Goal: Task Accomplishment & Management: Manage account settings

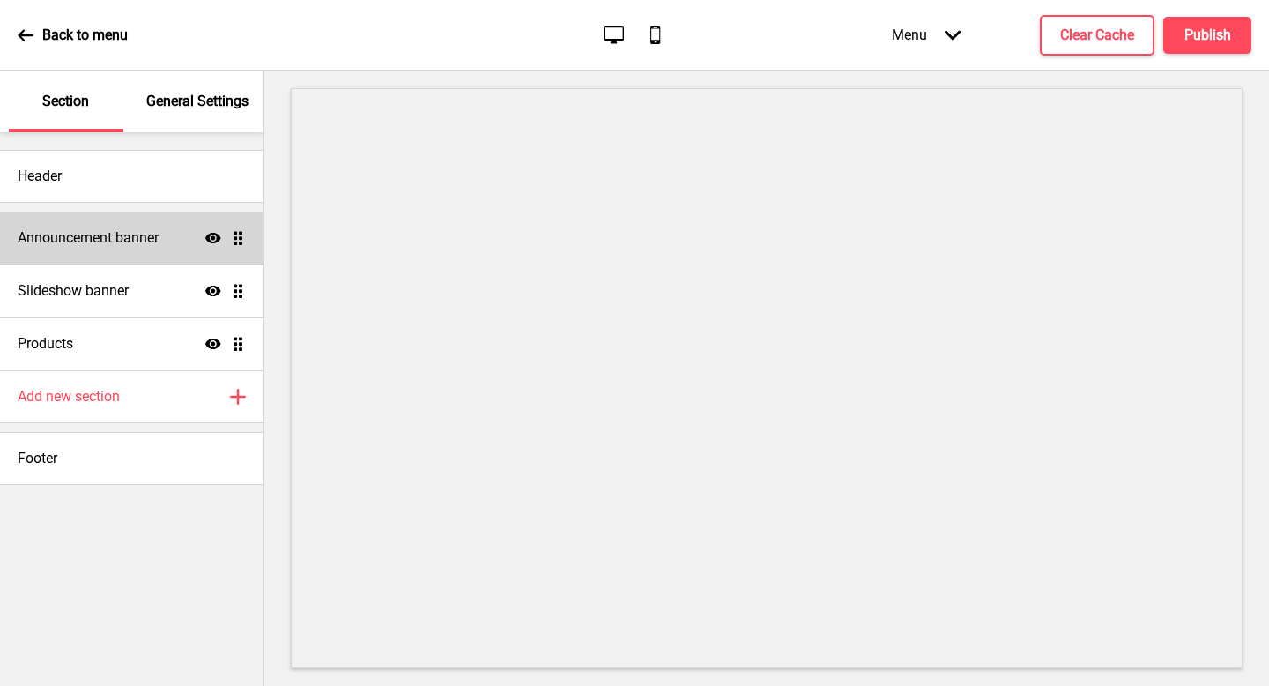
click at [157, 239] on h4 "Announcement banner" at bounding box center [88, 237] width 141 height 19
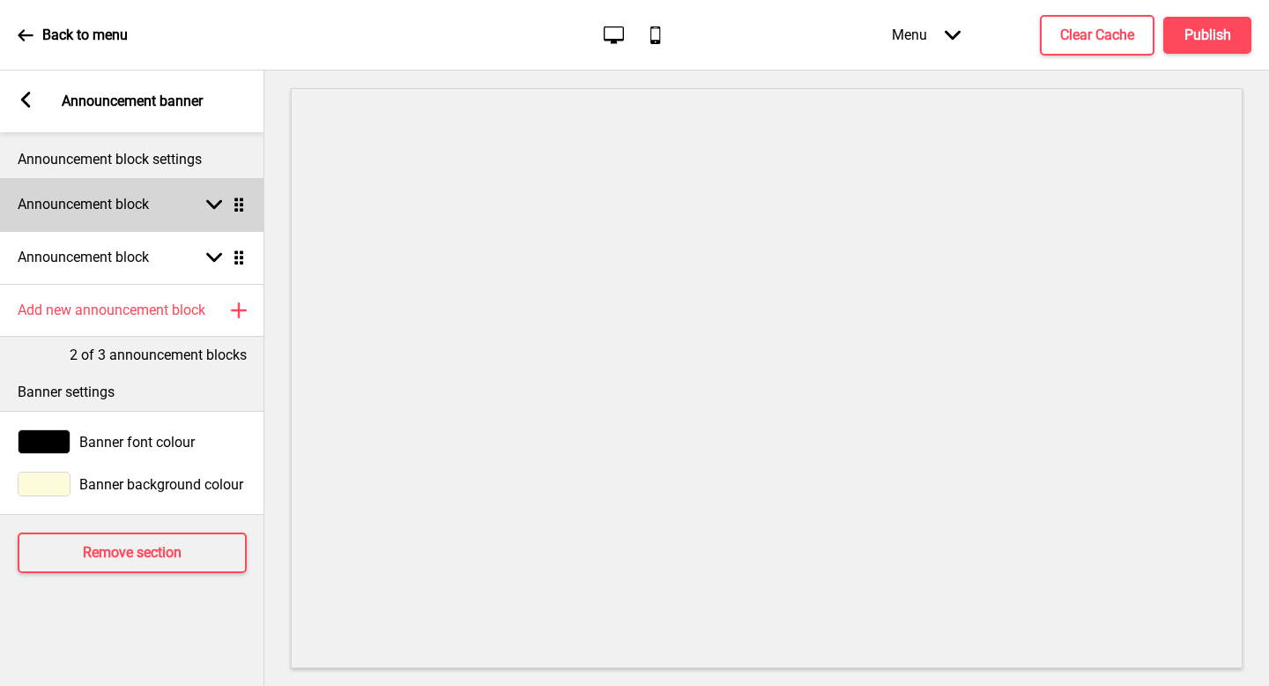
click at [159, 204] on div "Announcement block Arrow down Drag" at bounding box center [132, 204] width 264 height 53
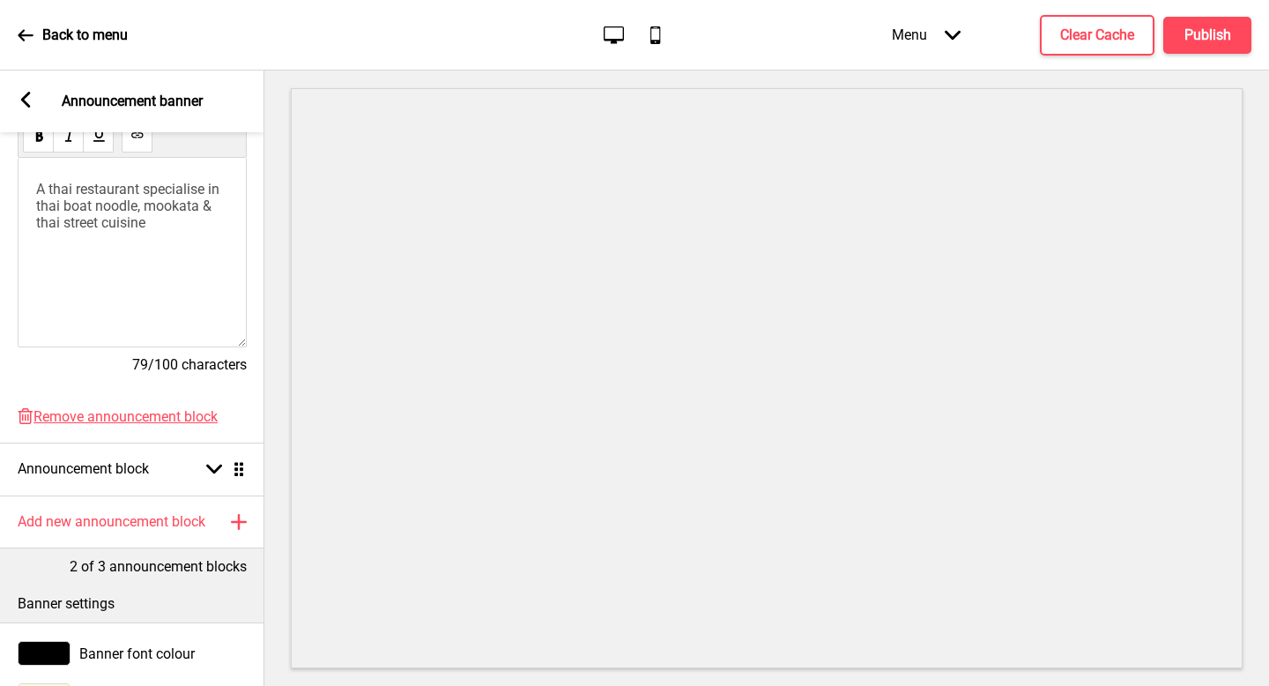
scroll to position [445, 0]
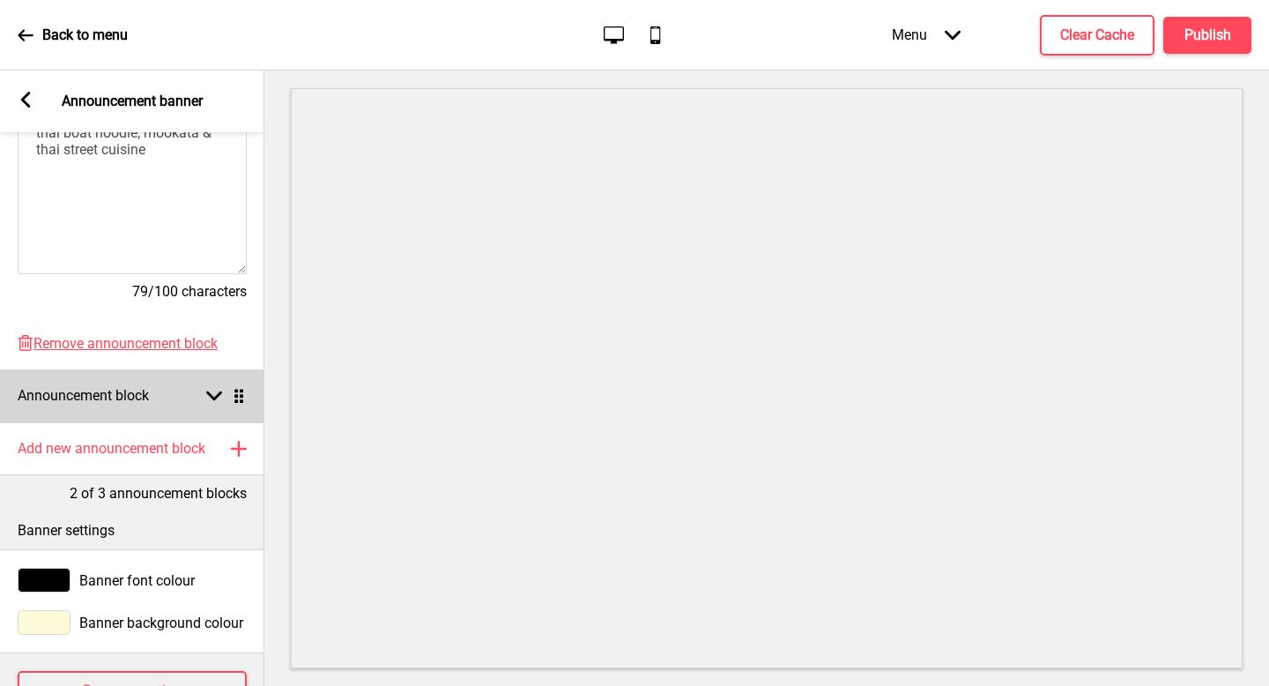
click at [187, 391] on div "Announcement block Arrow down Drag" at bounding box center [132, 395] width 264 height 53
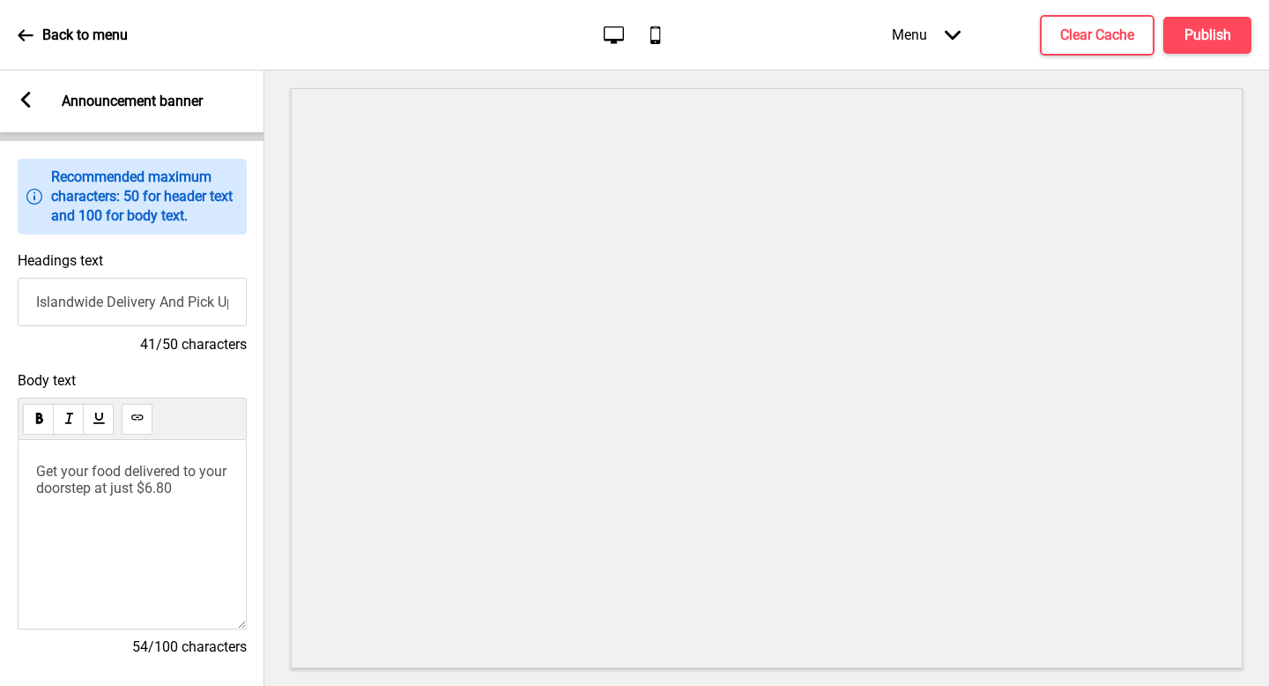
scroll to position [0, 0]
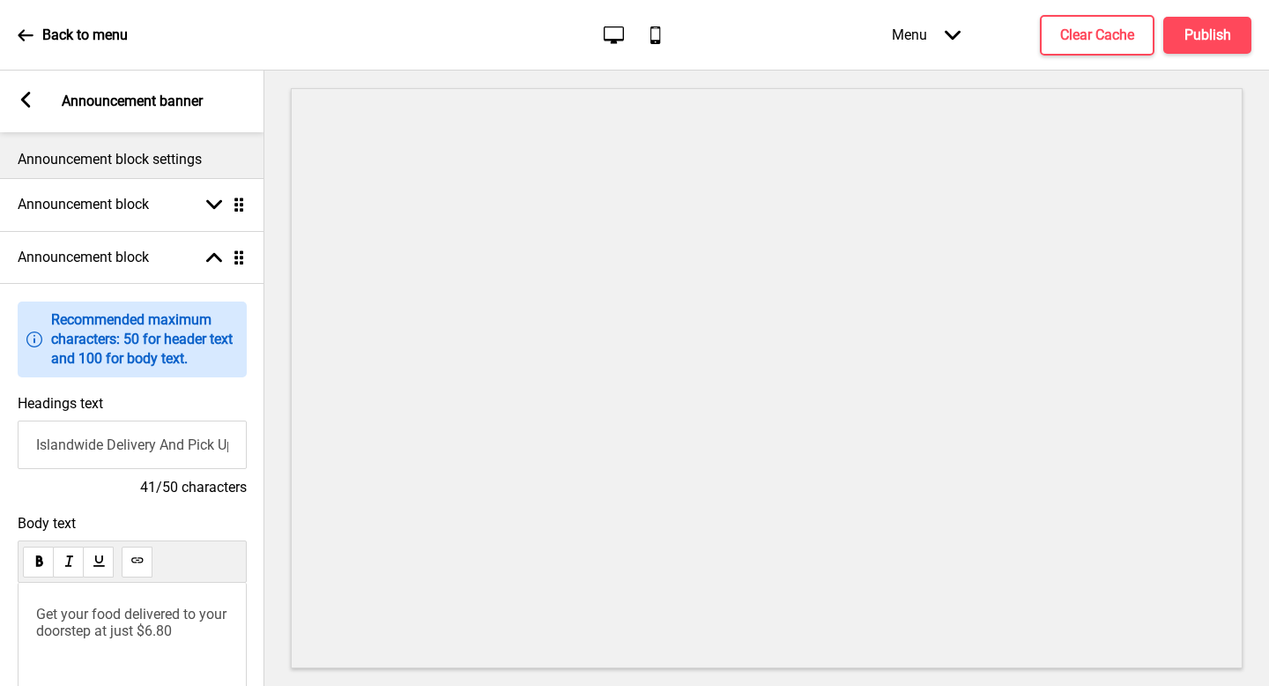
click at [115, 157] on p "Announcement block settings" at bounding box center [132, 159] width 229 height 19
click at [33, 114] on div "Arrow left Announcement banner" at bounding box center [132, 102] width 264 height 62
click at [22, 101] on icon at bounding box center [26, 100] width 10 height 16
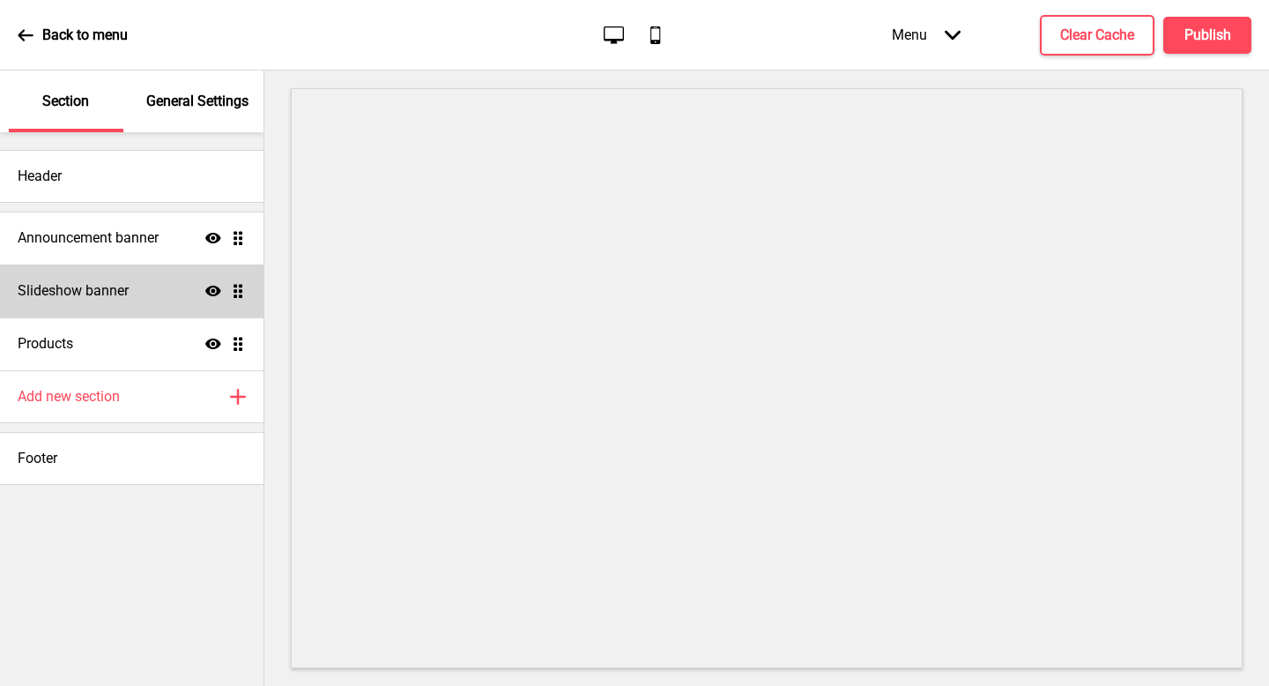
click at [136, 286] on div "Slideshow banner Show Drag" at bounding box center [132, 290] width 264 height 53
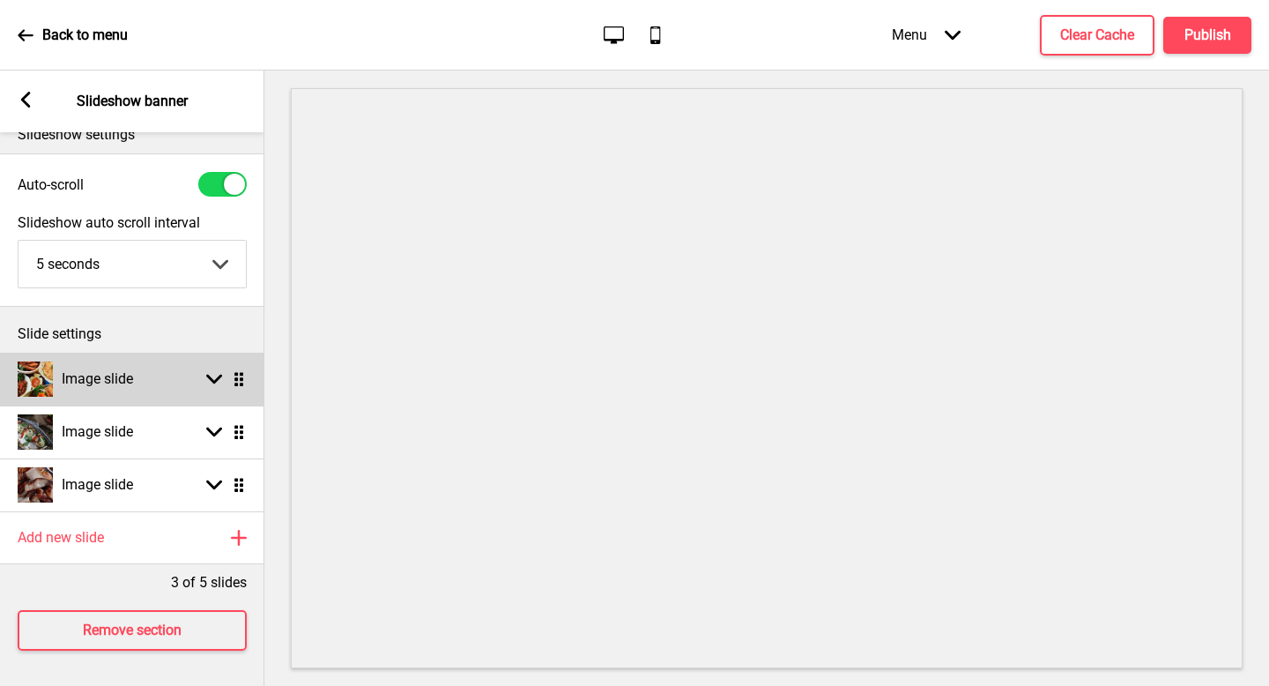
scroll to position [38, 0]
click at [153, 362] on div "Image slide Arrow down Drag" at bounding box center [132, 379] width 264 height 53
select select "right"
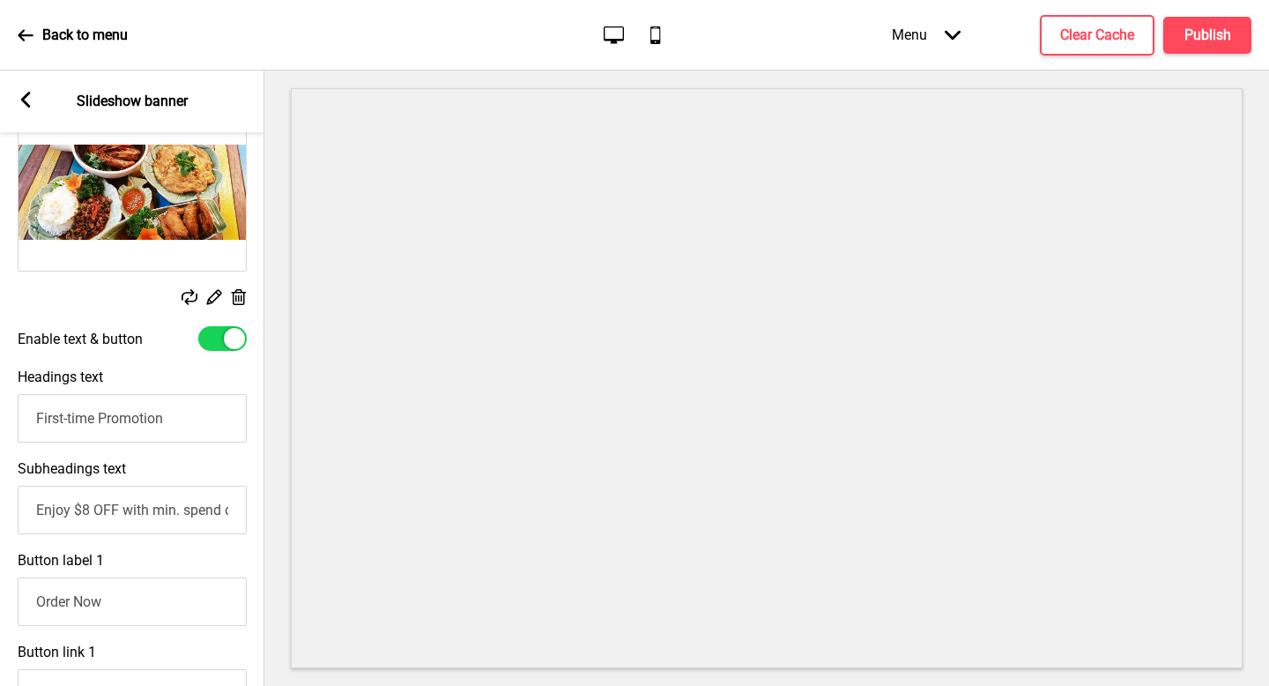
scroll to position [337, 0]
click at [207, 338] on div at bounding box center [222, 336] width 48 height 25
checkbox input "false"
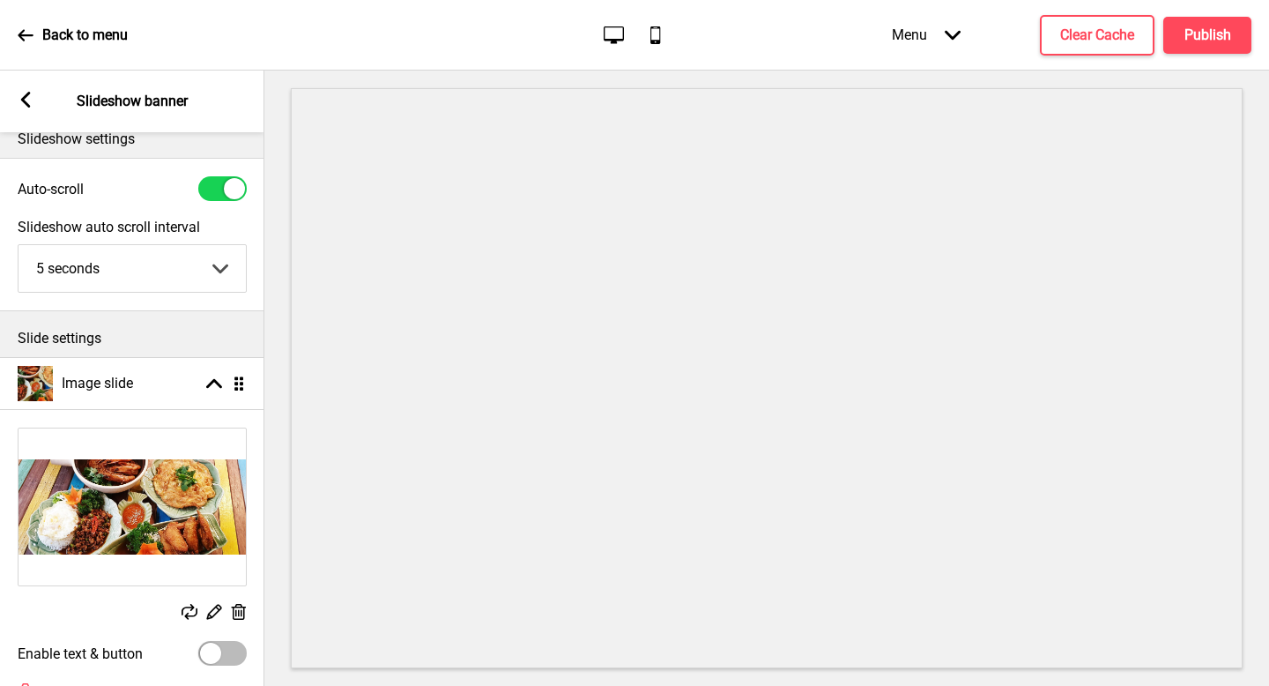
scroll to position [0, 0]
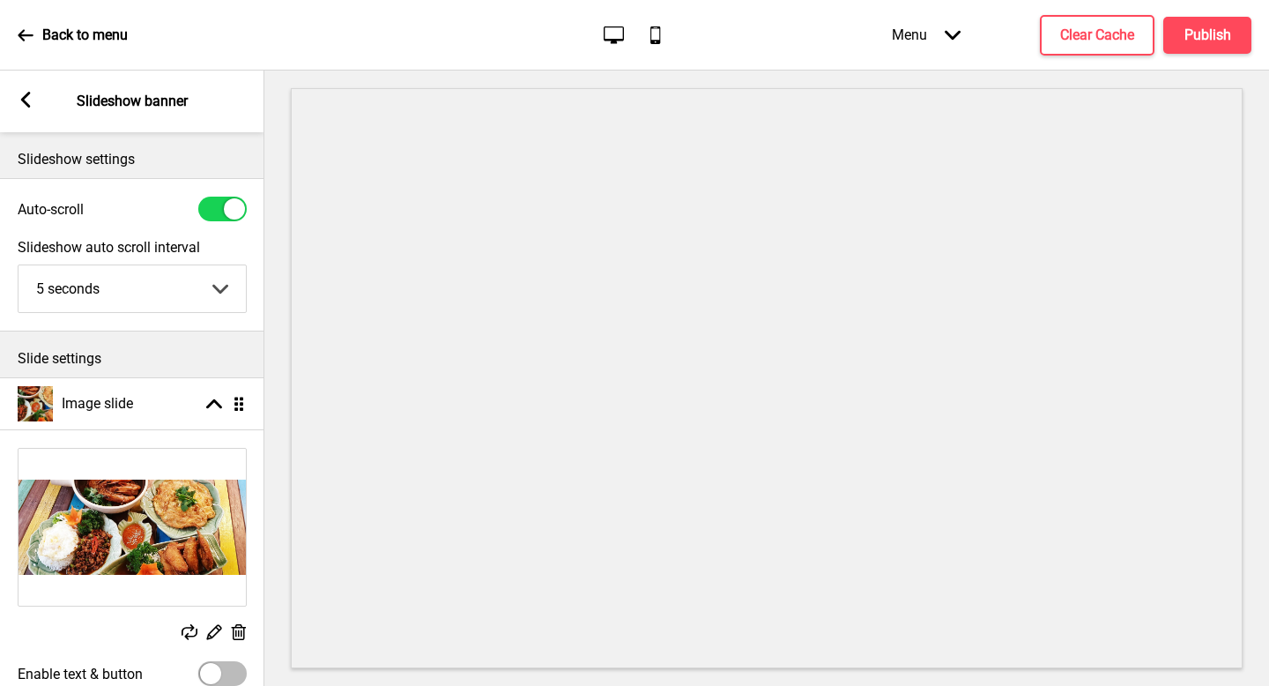
click at [1180, 54] on div "Menu Arrow down Product Page Store Information Checkout Thank you Terms & Condi…" at bounding box center [1037, 35] width 430 height 52
click at [1199, 40] on h4 "Publish" at bounding box center [1208, 35] width 47 height 19
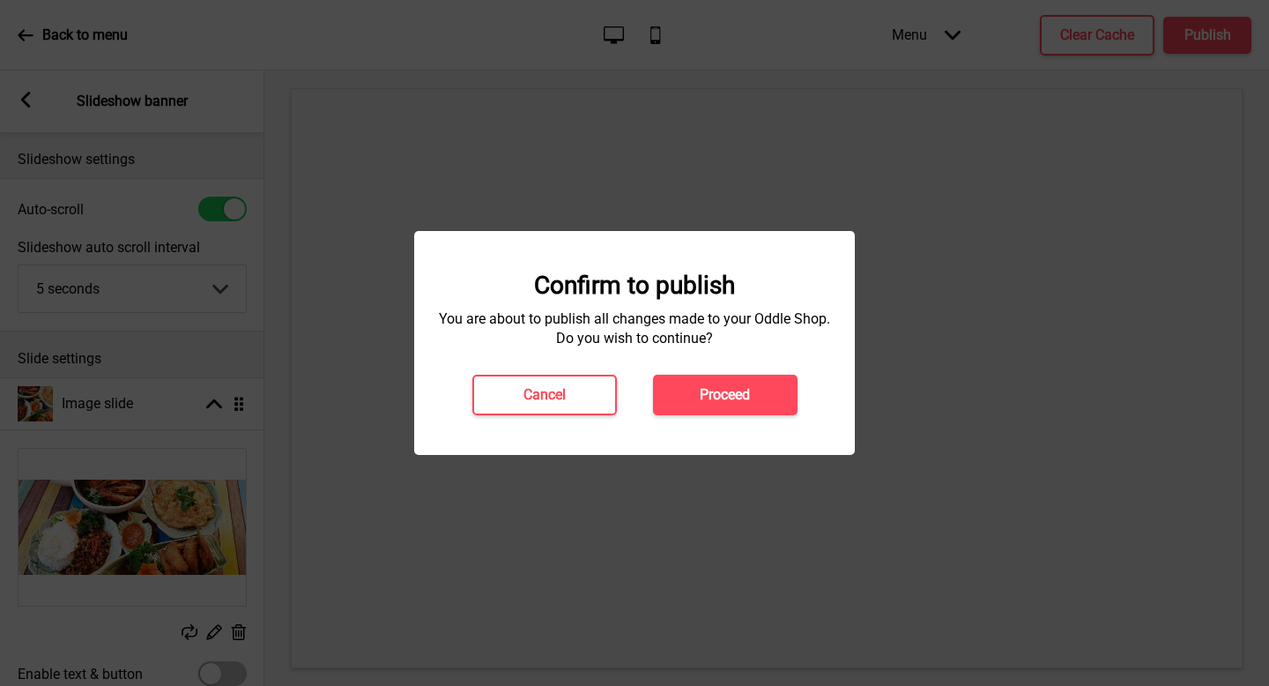
click at [712, 383] on button "Proceed" at bounding box center [725, 395] width 145 height 41
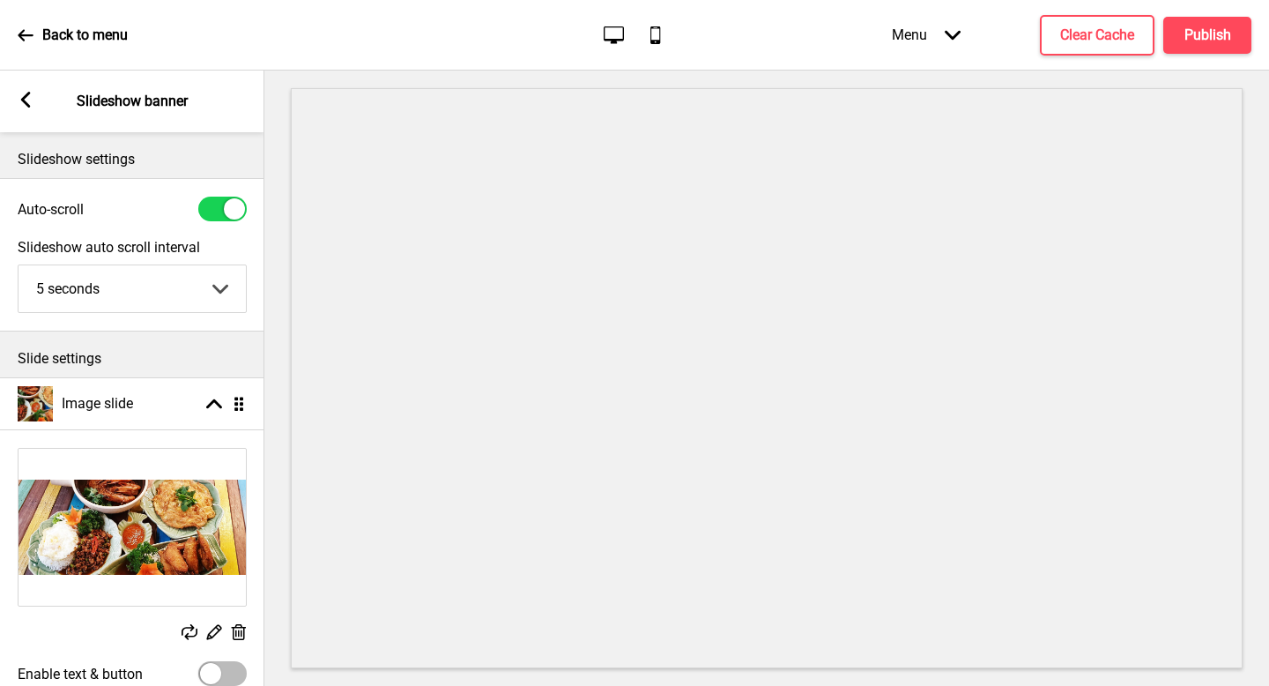
click at [15, 95] on div "Arrow left Slideshow banner" at bounding box center [132, 102] width 264 height 62
click at [22, 96] on rect at bounding box center [26, 100] width 16 height 16
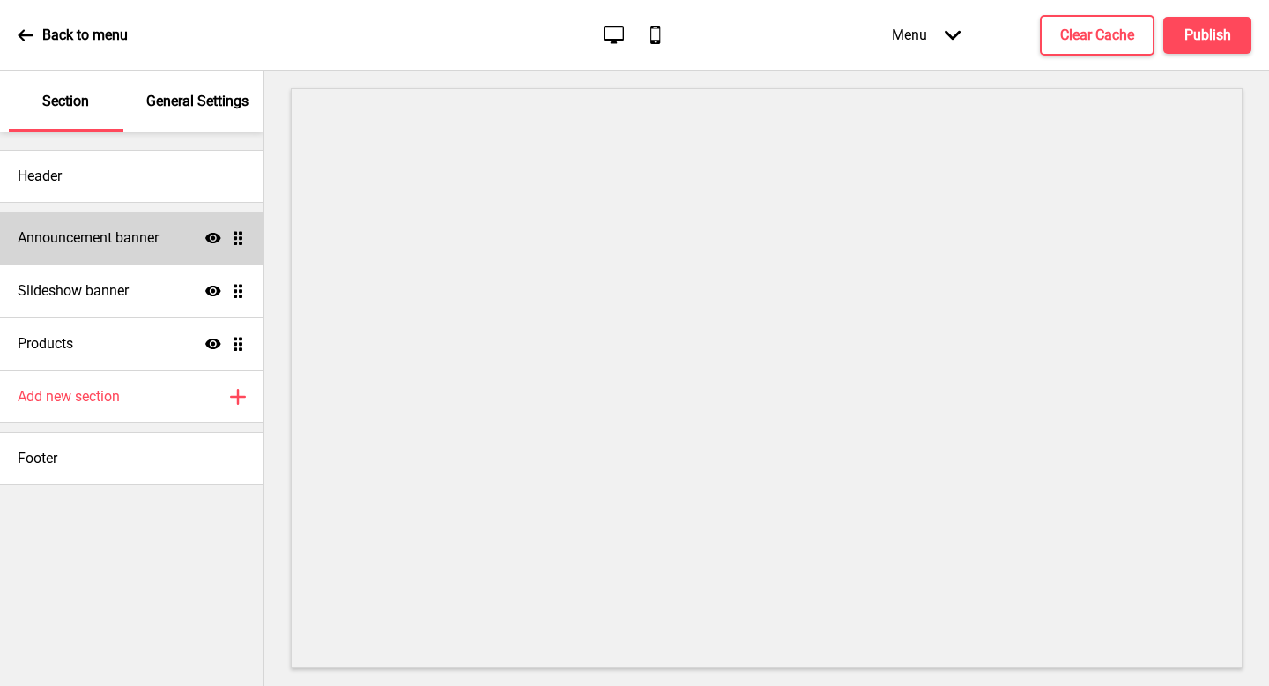
click at [120, 227] on div "Announcement banner Show Drag" at bounding box center [132, 238] width 264 height 53
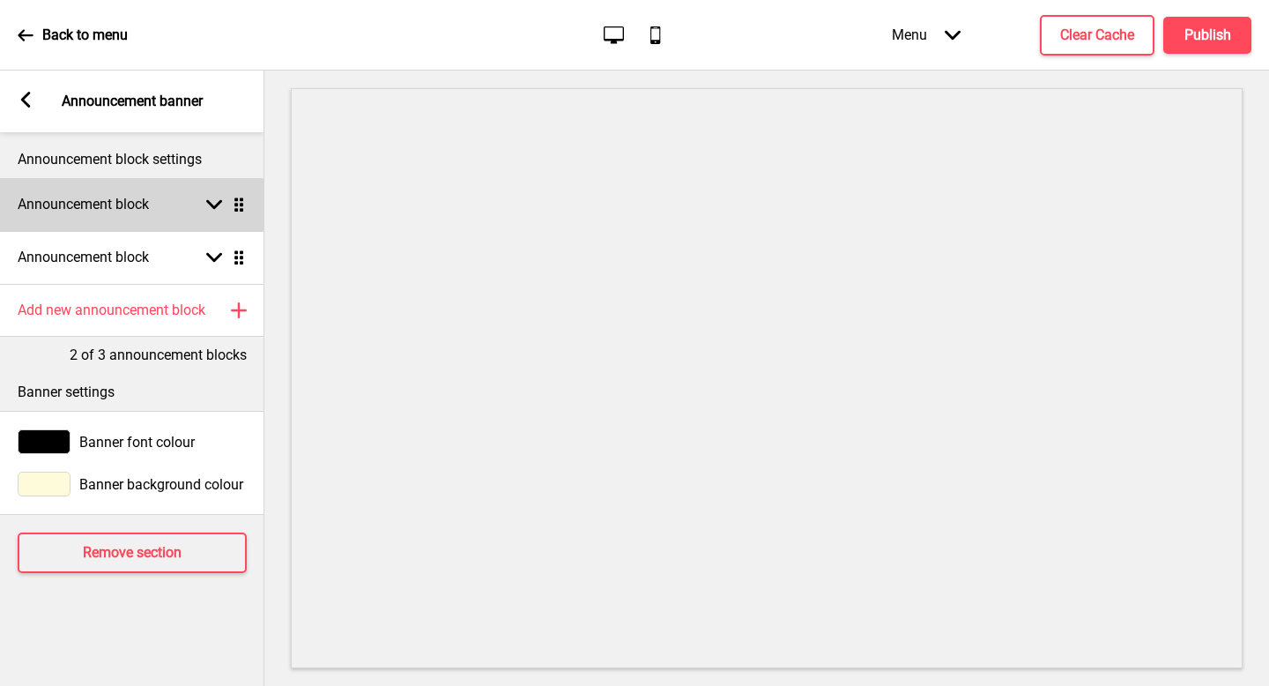
click at [141, 195] on h4 "Announcement block" at bounding box center [83, 204] width 131 height 19
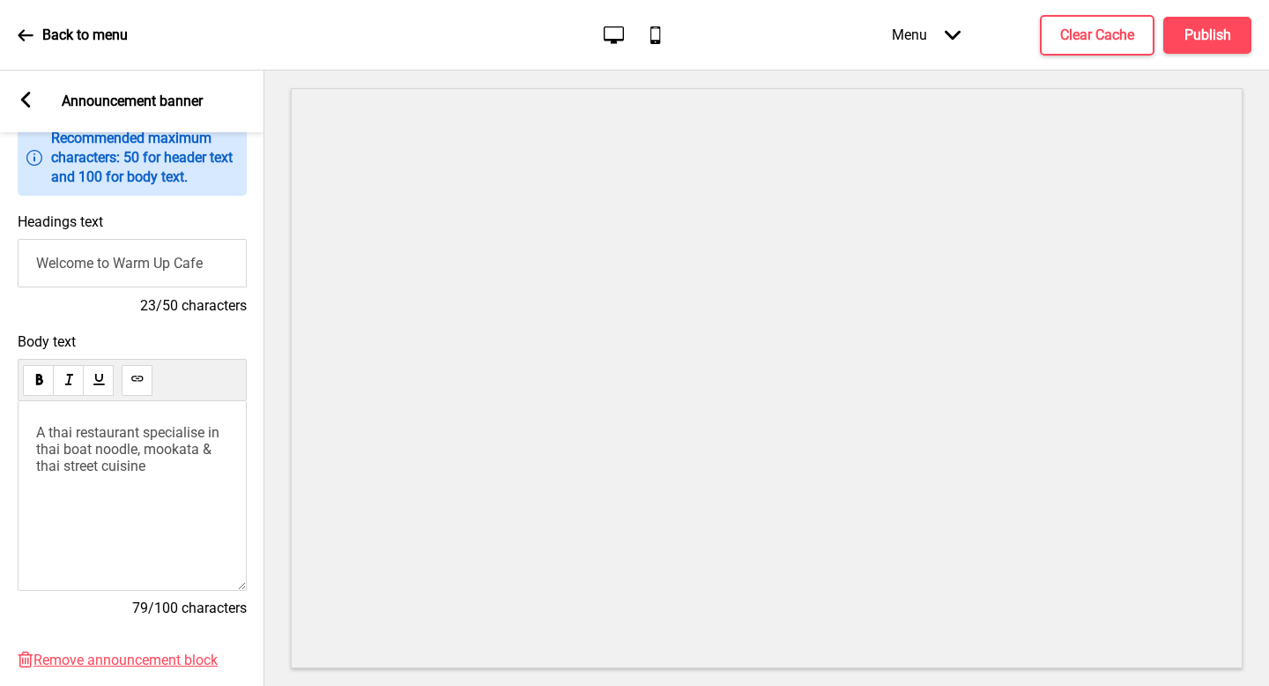
scroll to position [309, 0]
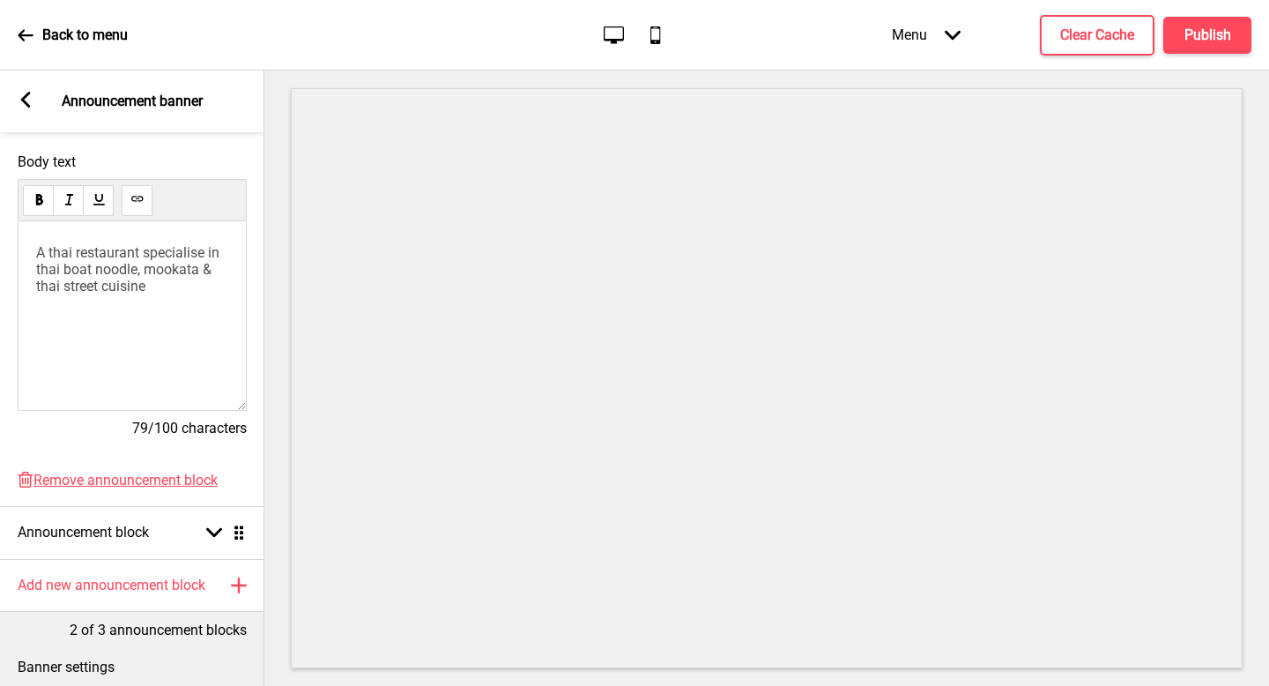
click at [82, 296] on div "A thai restaurant specialise in thai boat noodle, mookata & thai street cuisine" at bounding box center [132, 316] width 229 height 190
click at [90, 258] on span "A thai restaurant specialise in thai boat noodle, mookata & thai street cuisine" at bounding box center [129, 269] width 187 height 50
click at [62, 253] on span "A thai restaurant specialise in thai boat noodle, mookata & thai street cuisine" at bounding box center [129, 269] width 187 height 50
click at [56, 251] on span "A thai restaurant specialise in thai boat noodle, mookata & thai street cuisine" at bounding box center [129, 269] width 187 height 50
click at [78, 286] on span "A Thai restaurant specialise in thai boat noodle, mookata & thai street cuisine" at bounding box center [131, 269] width 191 height 50
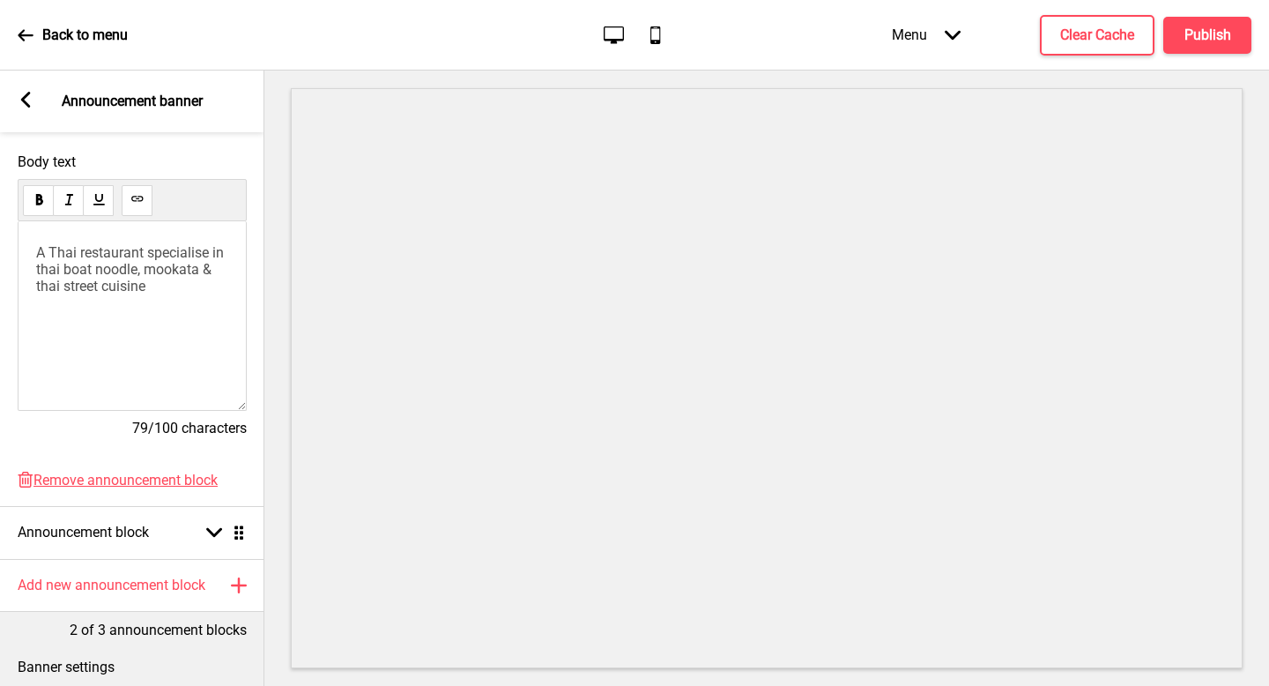
click at [39, 269] on span "A Thai restaurant specialise in thai boat noodle, mookata & thai street cuisine" at bounding box center [131, 269] width 191 height 50
click at [111, 274] on span "A Thai restaurant specialise in Thai Boat noodle, mookata & thai street cuisine" at bounding box center [131, 269] width 191 height 50
click at [155, 274] on span "A Thai restaurant specialise in Thai Boat noodle, mookata & thai street cuisine" at bounding box center [131, 269] width 191 height 50
click at [167, 275] on span "A Thai restaurant specialise in Thai Boat noodle, mookata & thai street cuisine" at bounding box center [131, 269] width 191 height 50
click at [44, 290] on span "A Thai restaurant specialise in Thai Boat noodle, Mookata & thai street cuisine" at bounding box center [131, 269] width 191 height 50
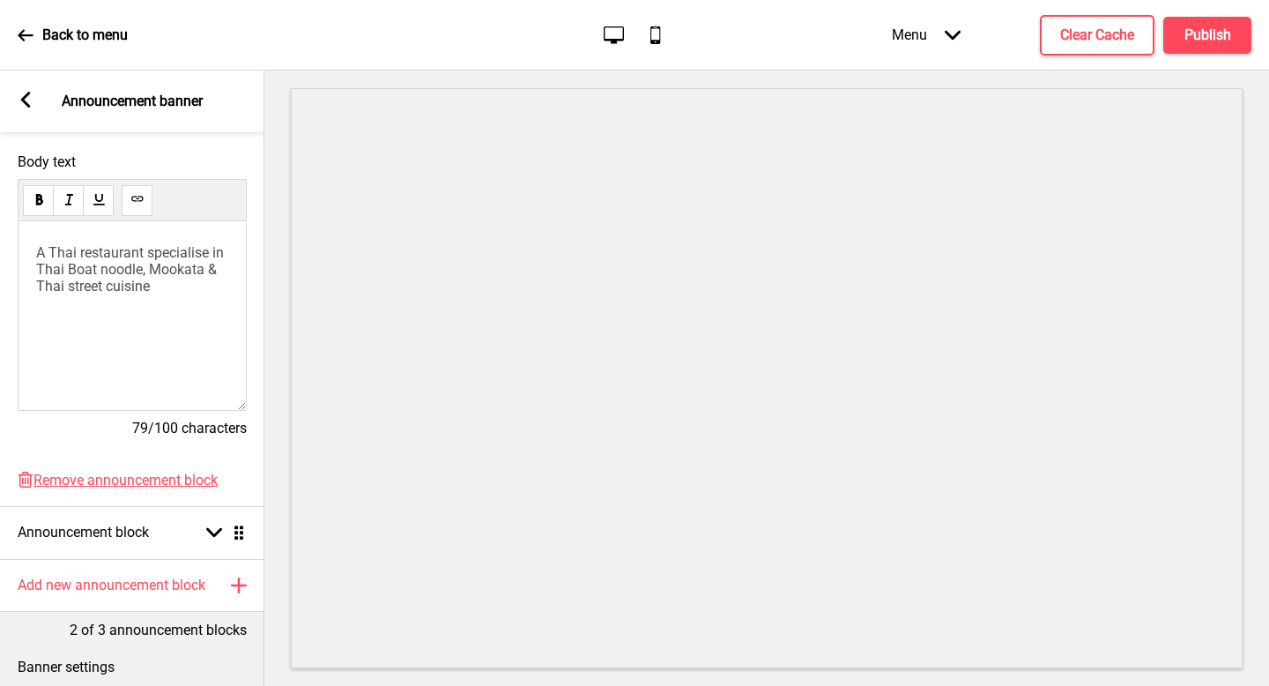
click at [58, 294] on span "A Thai restaurant specialise in Thai Boat noodle, Mookata & Thai street cuisine" at bounding box center [131, 269] width 191 height 50
click at [166, 279] on p "A Thai restaurant specialise in Thai Boat noodle, Mookata & Thai street cuisine" at bounding box center [132, 269] width 192 height 50
drag, startPoint x: 154, startPoint y: 255, endPoint x: 31, endPoint y: 255, distance: 123.4
click at [31, 255] on div "A Thai restaurant specialise in Thai Boat noodle, Mookata & Thai street cuisine" at bounding box center [132, 316] width 229 height 190
click at [88, 294] on div "pecialise in Thai Boat noodle, Mookata & Thai street cuisine" at bounding box center [132, 316] width 229 height 190
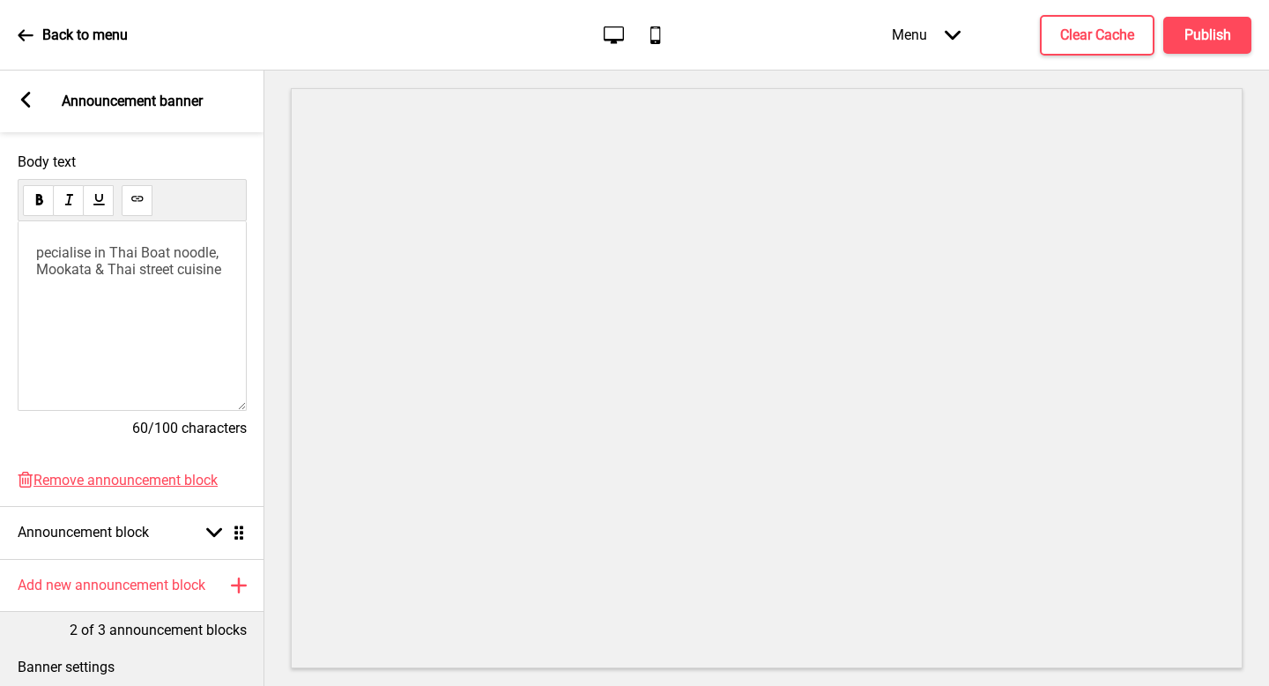
click at [39, 254] on span "pecialise in Thai Boat noodle, Mookata & Thai street cuisine" at bounding box center [129, 260] width 186 height 33
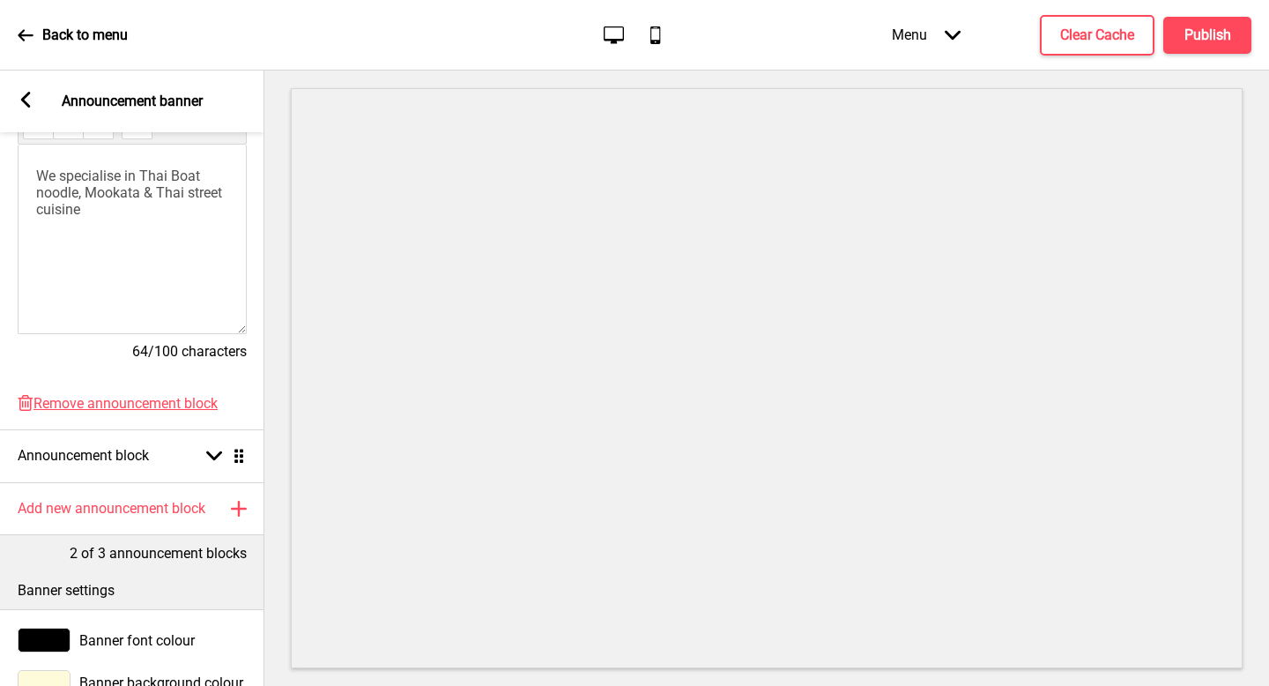
scroll to position [474, 0]
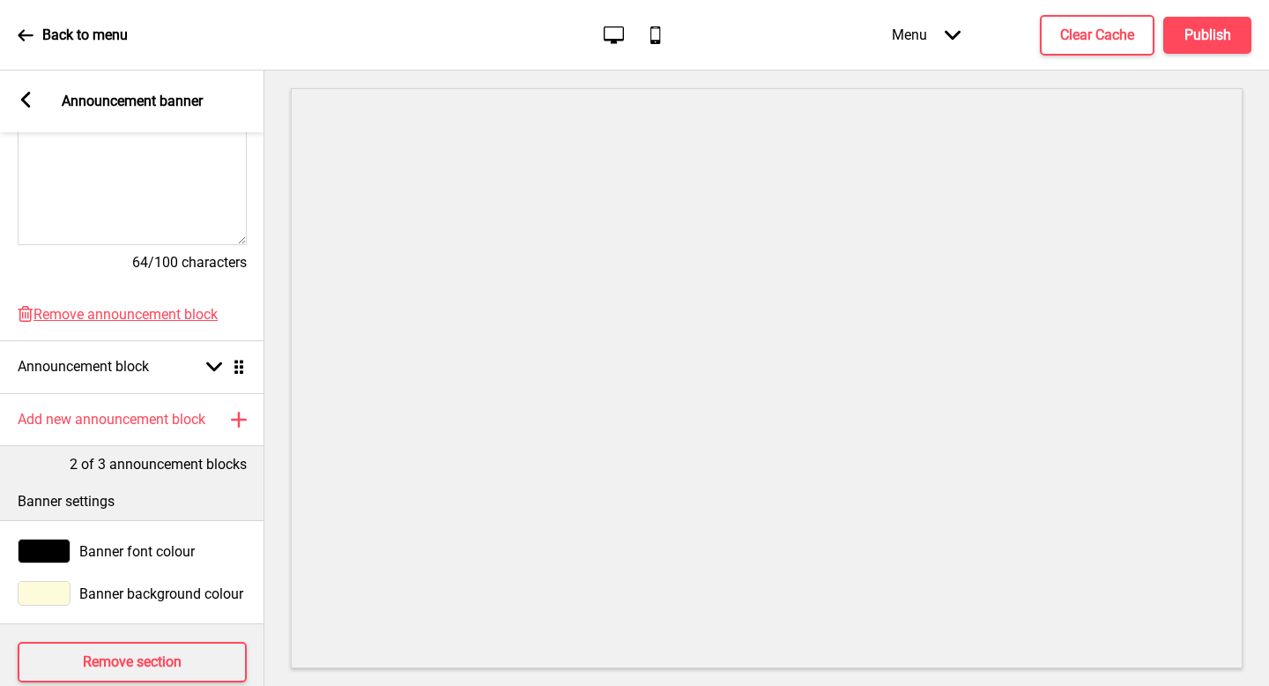
click at [23, 111] on div "Arrow left Announcement banner" at bounding box center [132, 102] width 264 height 62
click at [24, 105] on rect at bounding box center [26, 100] width 16 height 16
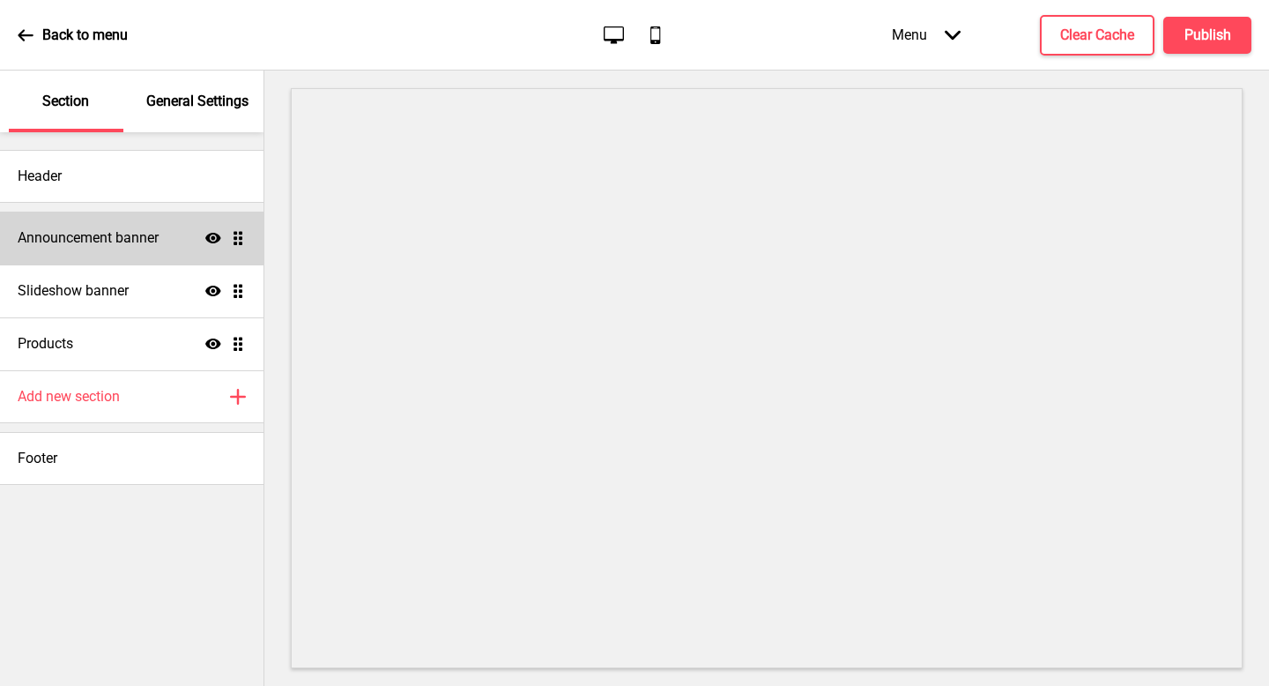
click at [148, 238] on h4 "Announcement banner" at bounding box center [88, 237] width 141 height 19
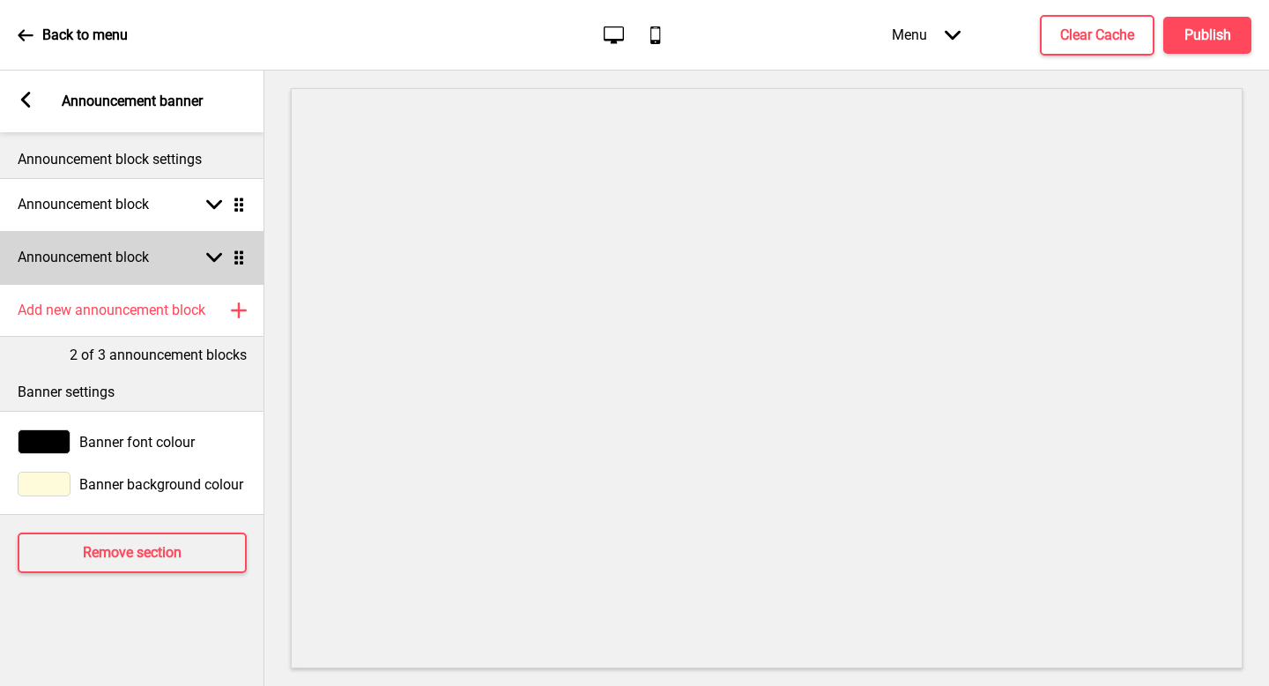
click at [150, 245] on div "Announcement block Arrow down Drag" at bounding box center [132, 257] width 264 height 53
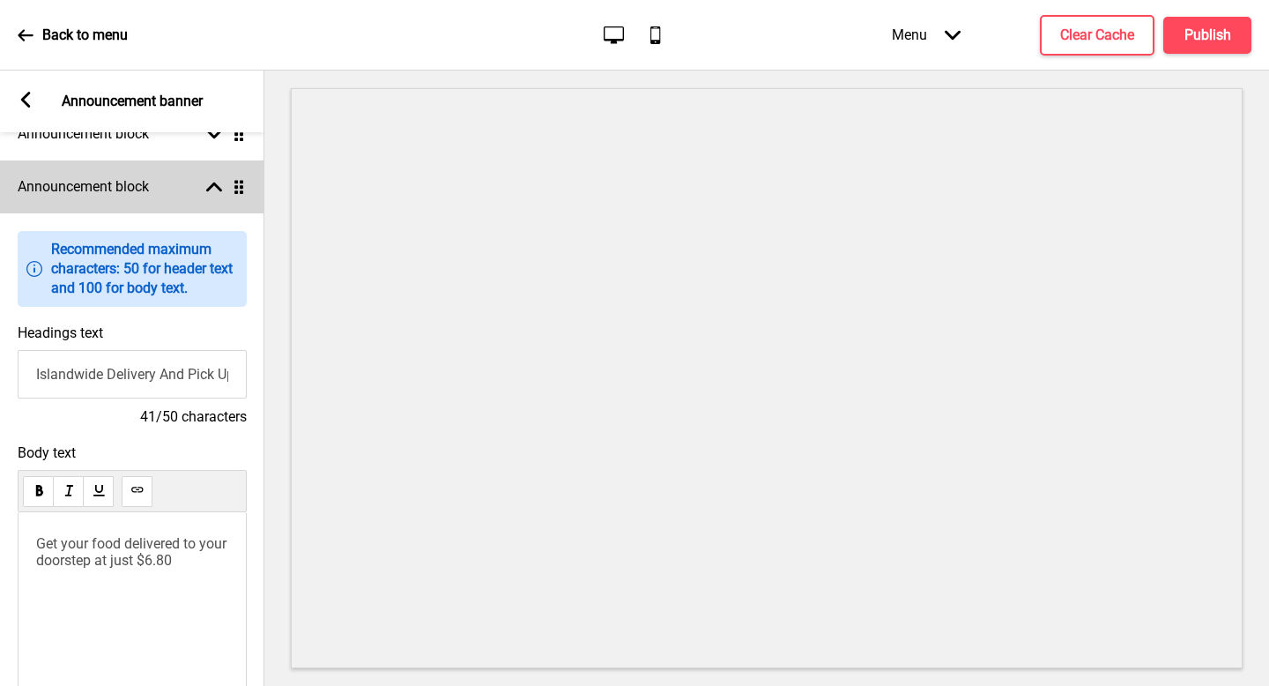
scroll to position [292, 0]
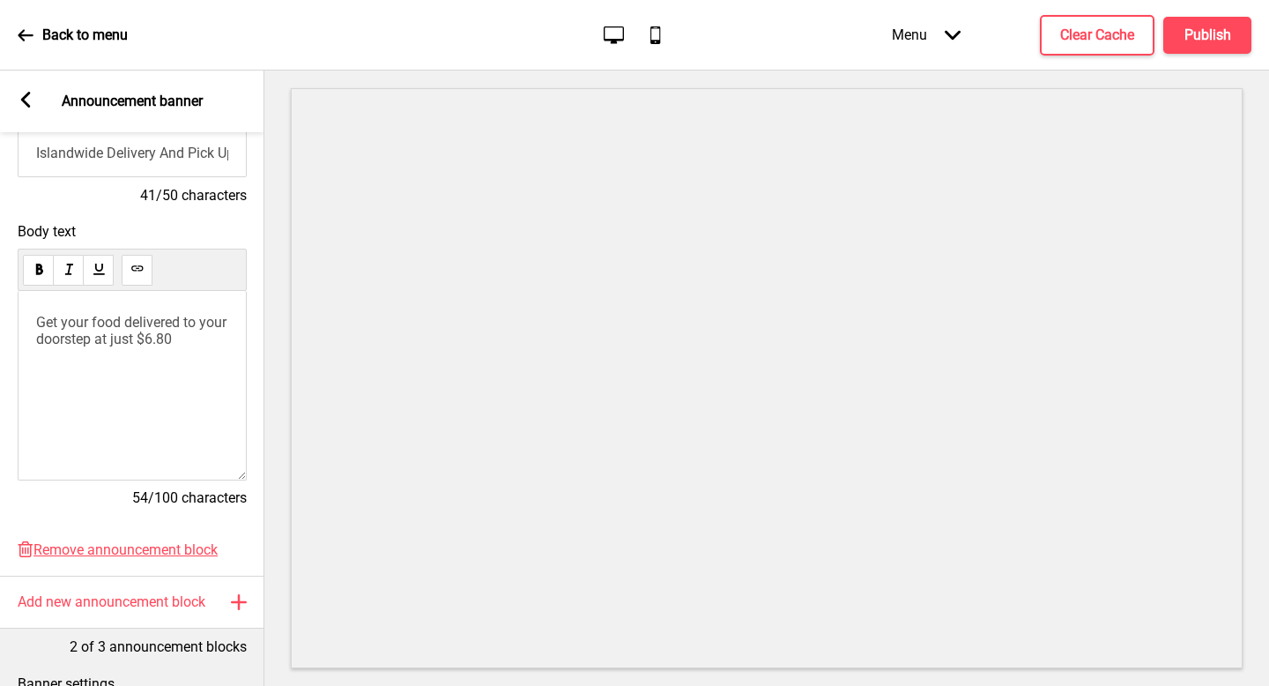
click at [190, 327] on span "Get your food delivered to your doorstep at just $6.80" at bounding box center [133, 330] width 194 height 33
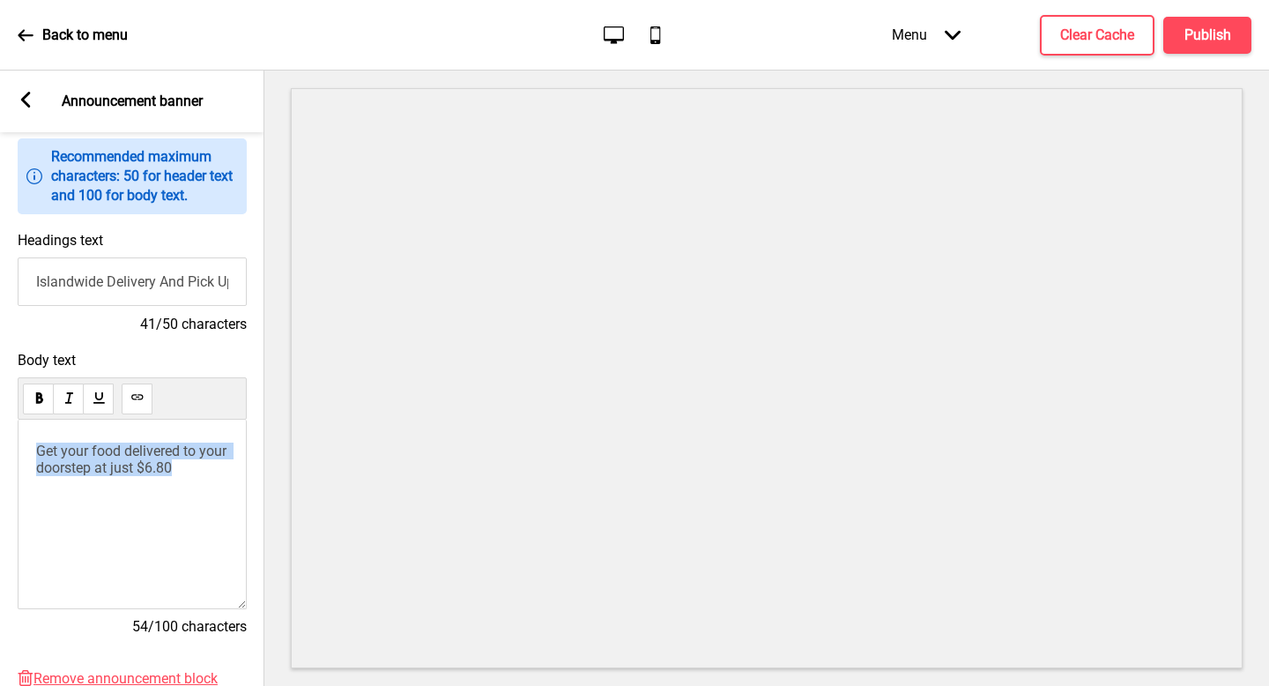
click at [68, 474] on span "Get your food delivered to your doorstep at just $6.80" at bounding box center [133, 459] width 194 height 33
click at [75, 458] on span "Get your food delivered to your doorstep at just $6.80" at bounding box center [133, 459] width 194 height 33
click at [103, 443] on span "Get your food delivered to your doorstep at just $6.80" at bounding box center [133, 459] width 194 height 33
click at [94, 452] on span "Get your food delivered to your doorstep at just $6.80" at bounding box center [133, 459] width 194 height 33
click at [164, 495] on div "Get your favourite Thai food delivered to your doorstep at just $6.80" at bounding box center [132, 515] width 229 height 190
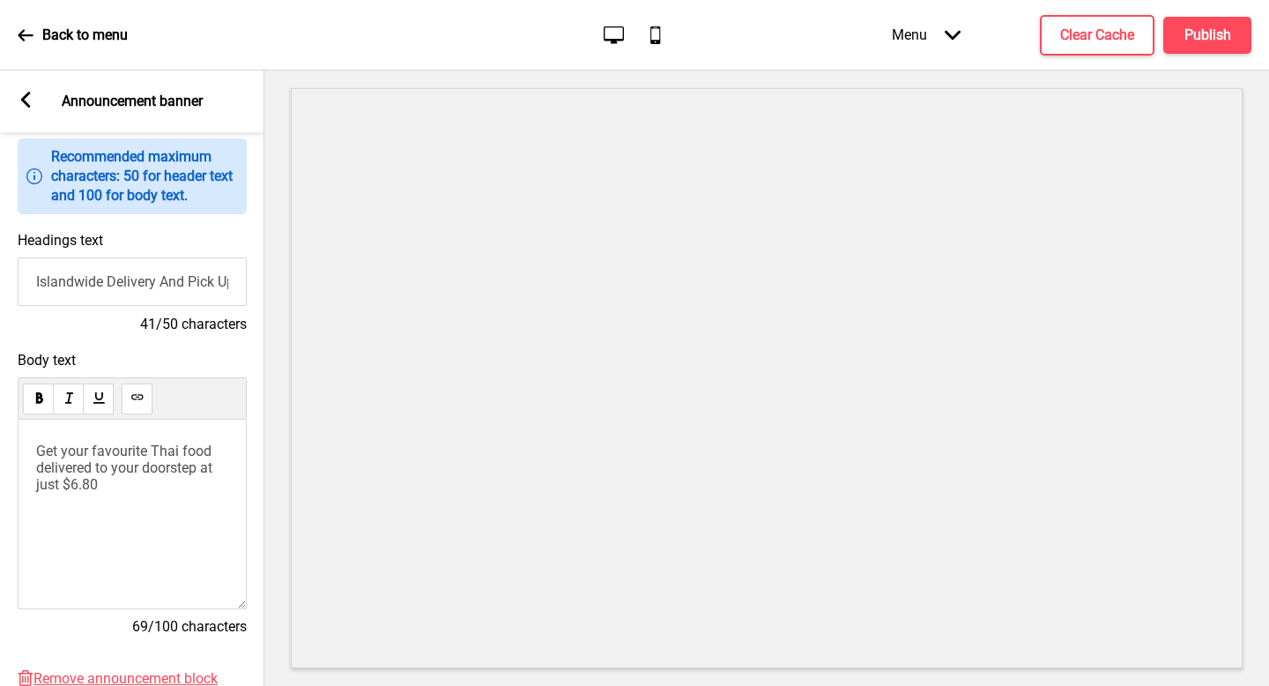
click at [112, 482] on p "Get your favourite Thai food delivered to your doorstep at just $6.80" at bounding box center [132, 468] width 192 height 50
click at [1217, 30] on h4 "Publish" at bounding box center [1208, 35] width 47 height 19
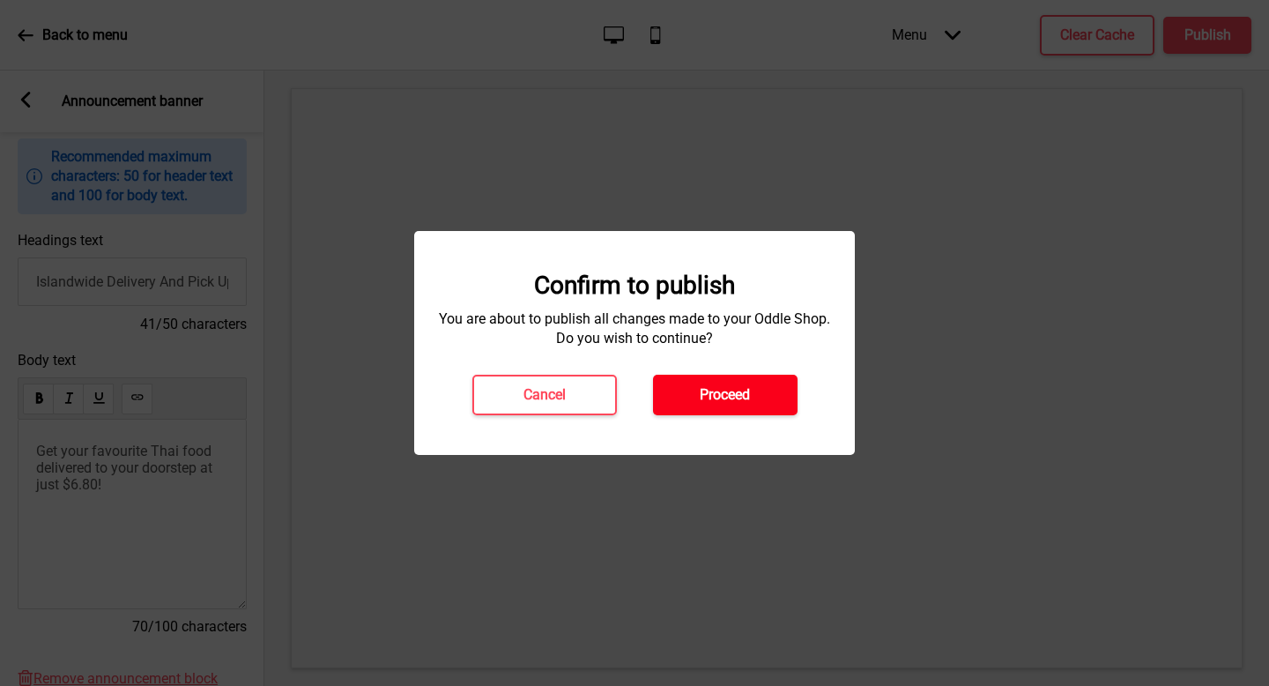
click at [706, 401] on h4 "Proceed" at bounding box center [725, 394] width 50 height 19
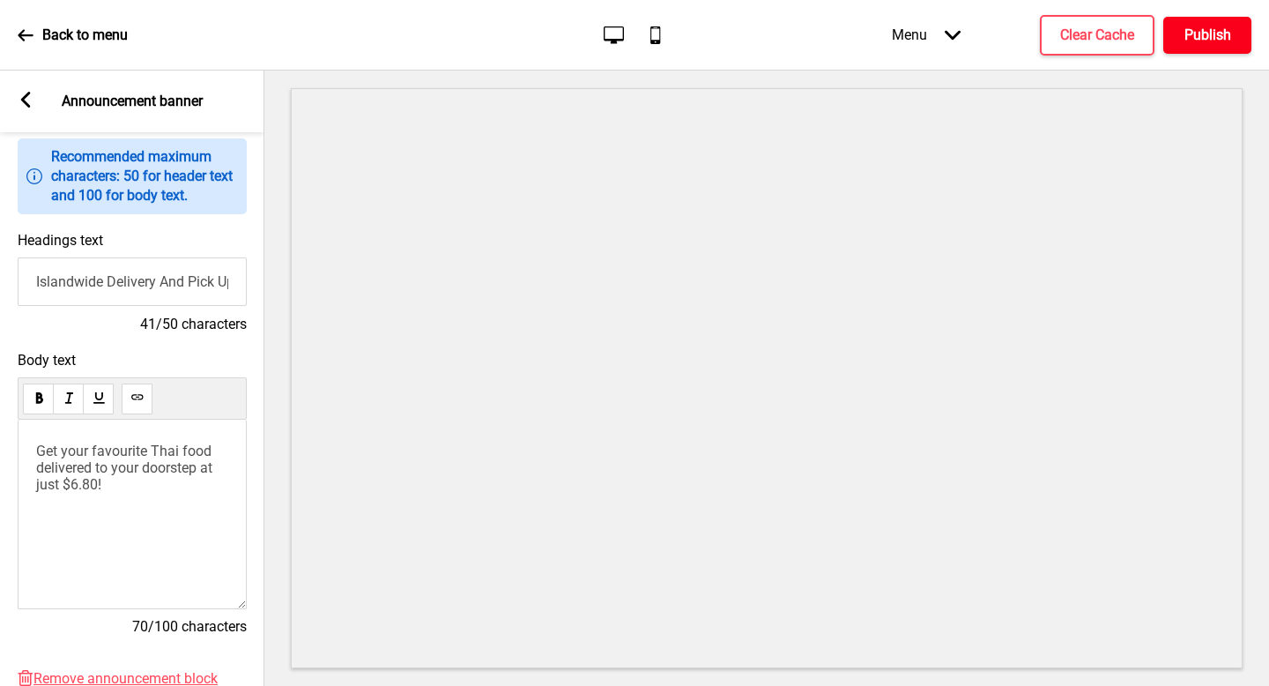
click at [1205, 29] on h4 "Publish" at bounding box center [1208, 35] width 47 height 19
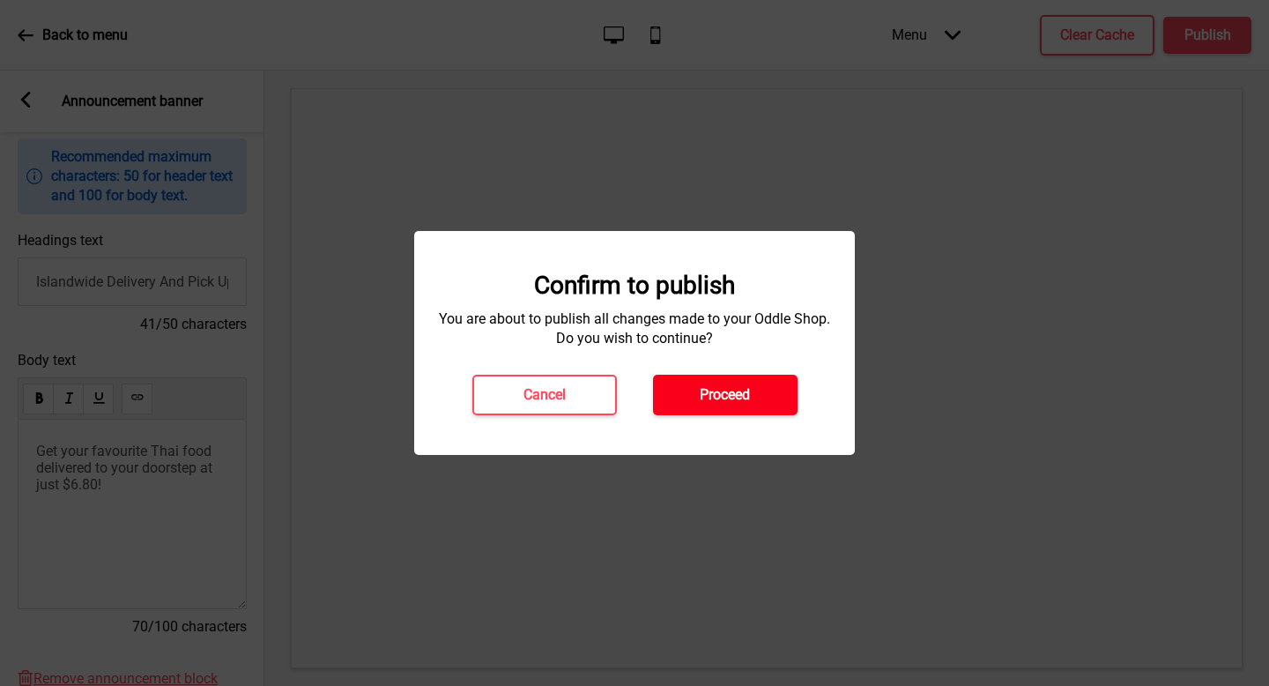
click at [768, 405] on button "Proceed" at bounding box center [725, 395] width 145 height 41
